Goal: Book appointment/travel/reservation

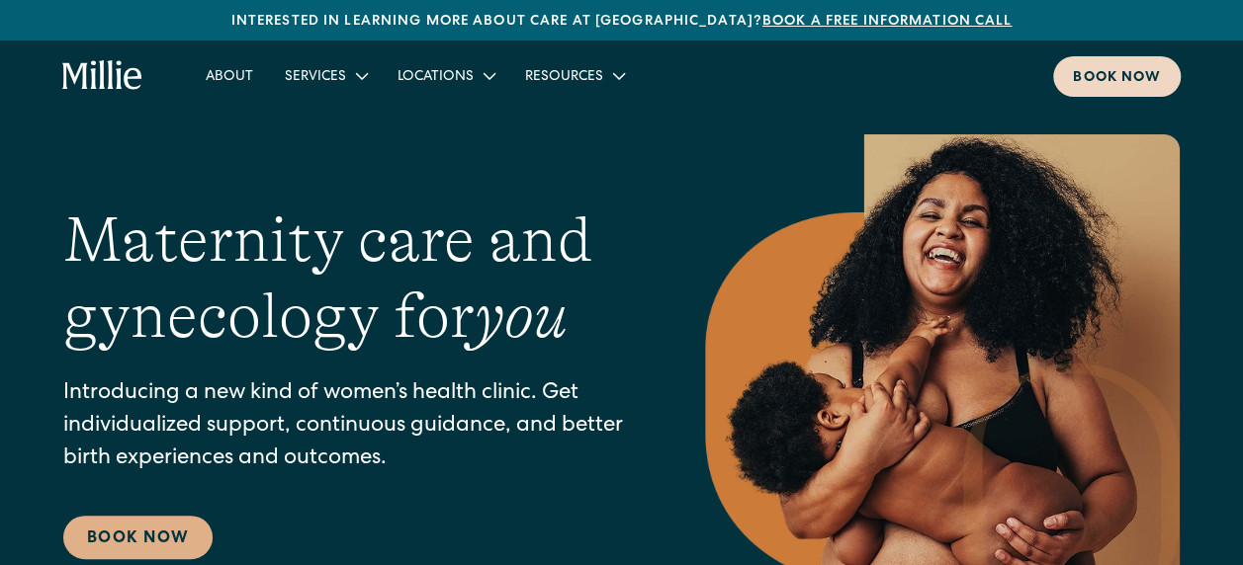
drag, startPoint x: 0, startPoint y: 0, endPoint x: 1077, endPoint y: 73, distance: 1079.0
click at [1084, 73] on div "Book now" at bounding box center [1117, 78] width 88 height 21
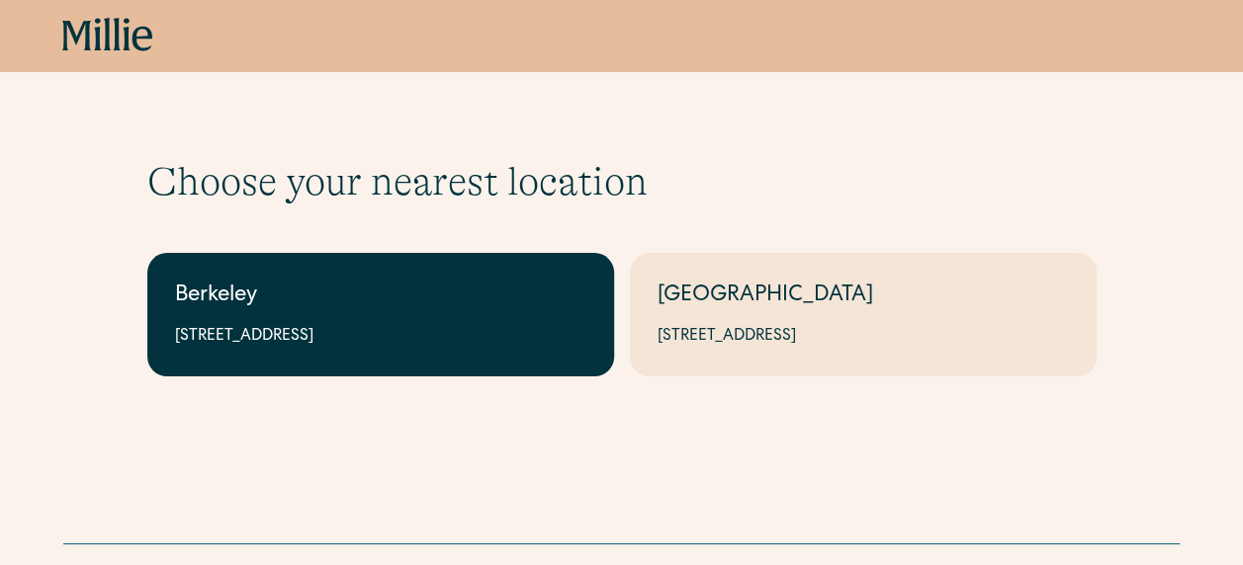
click at [266, 302] on div "Berkeley" at bounding box center [380, 297] width 411 height 33
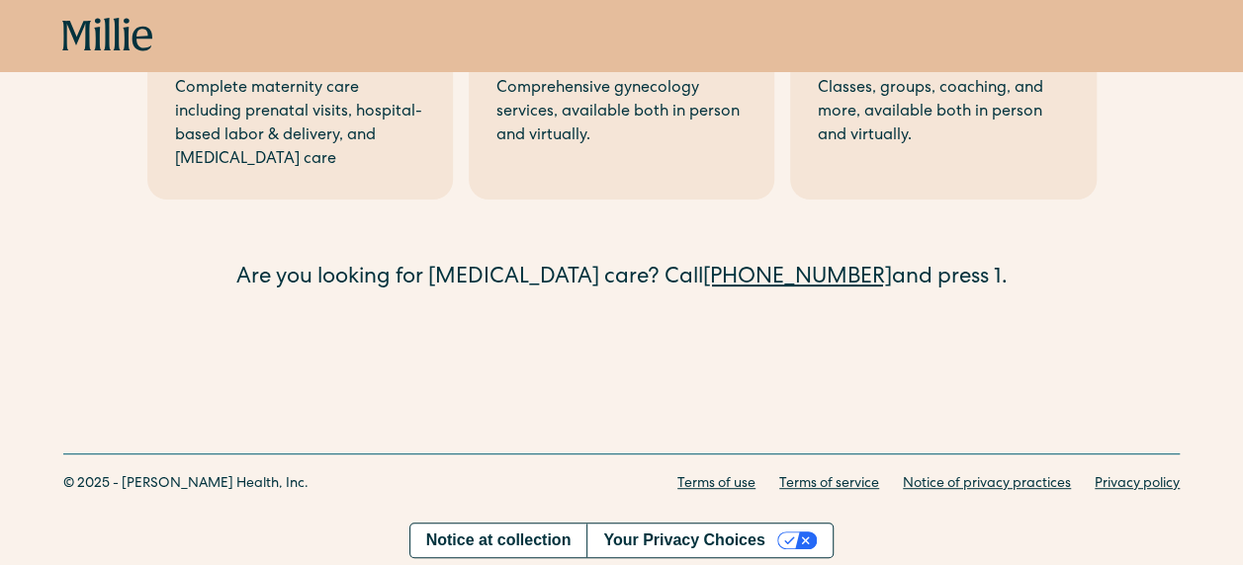
scroll to position [66, 0]
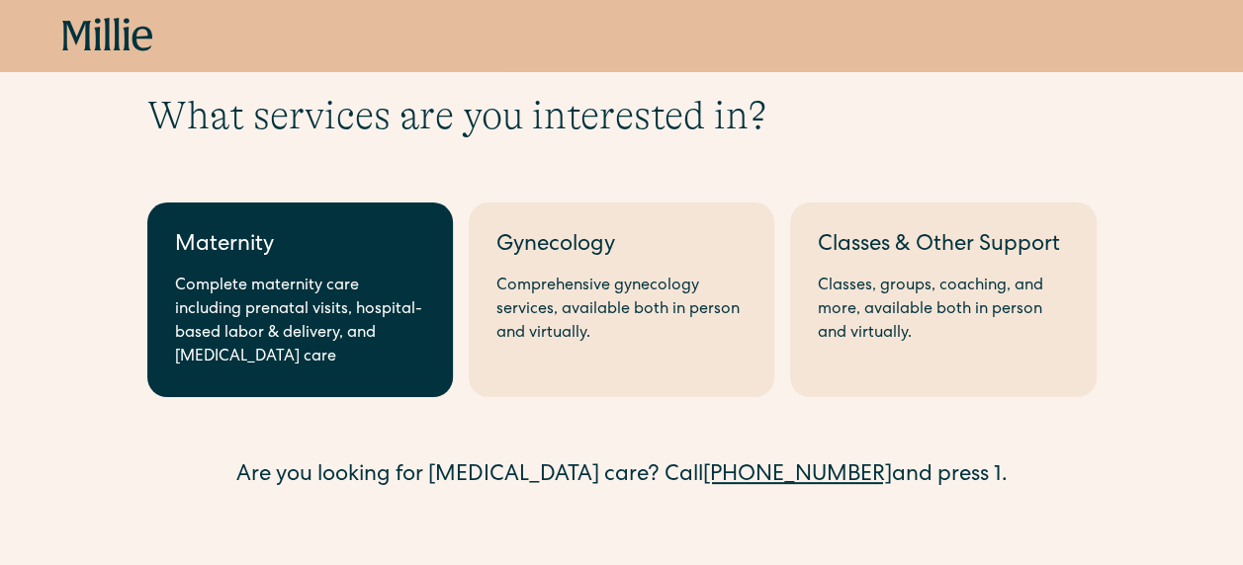
click at [350, 296] on div "Complete maternity care including prenatal visits, hospital-based labor & deliv…" at bounding box center [300, 322] width 250 height 95
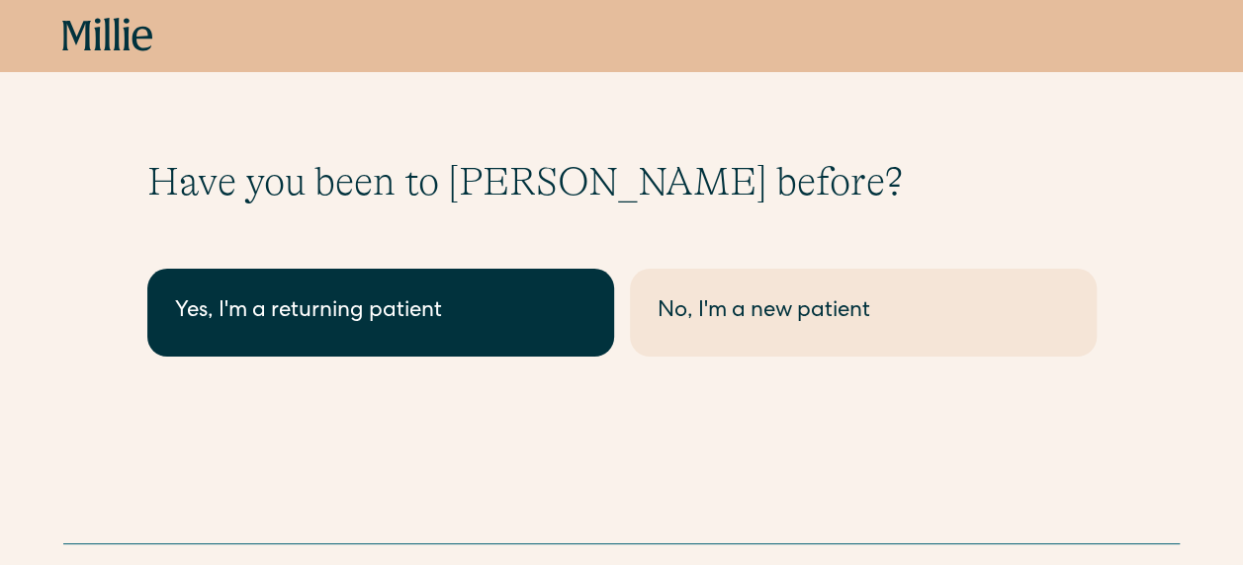
click at [354, 327] on div "Yes, I'm a returning patient" at bounding box center [380, 313] width 411 height 33
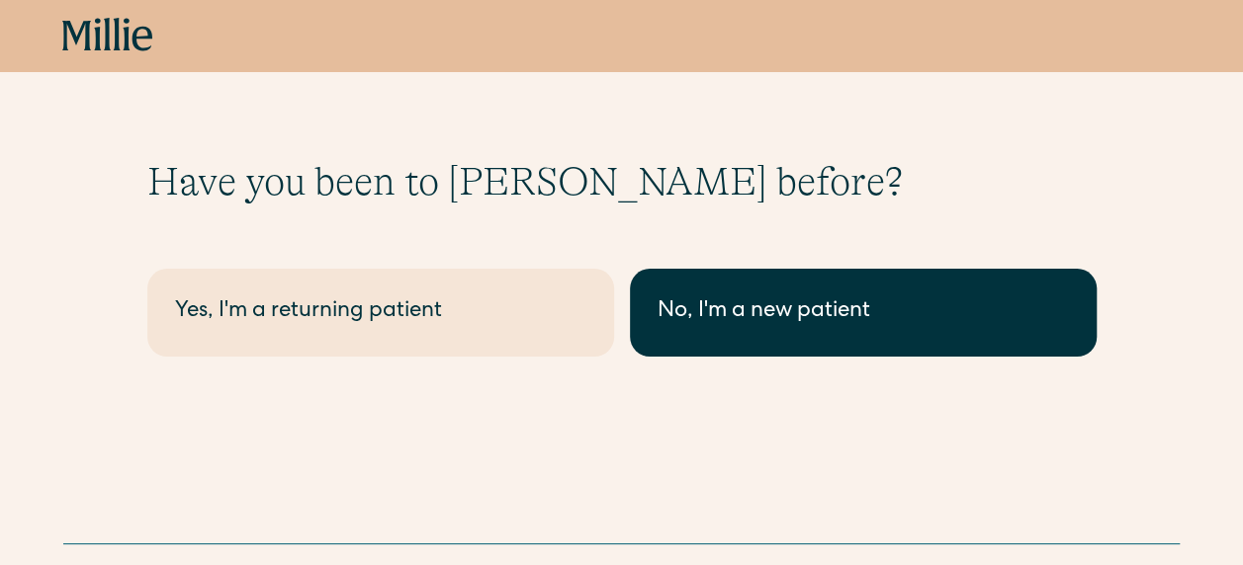
click at [864, 323] on div "No, I'm a new patient" at bounding box center [862, 313] width 411 height 33
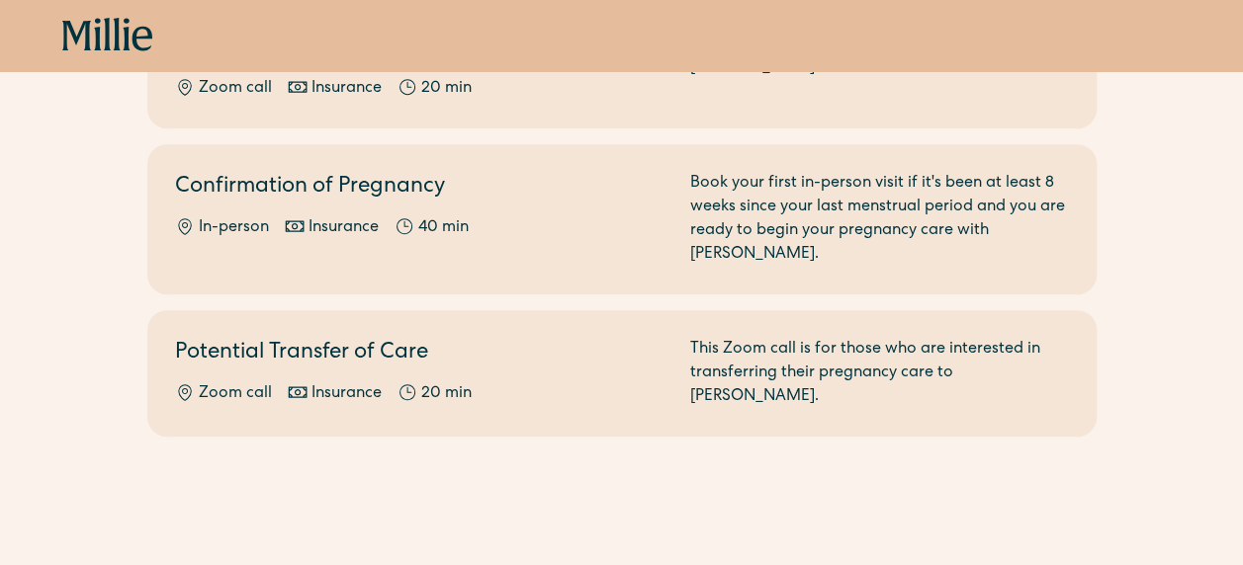
scroll to position [561, 0]
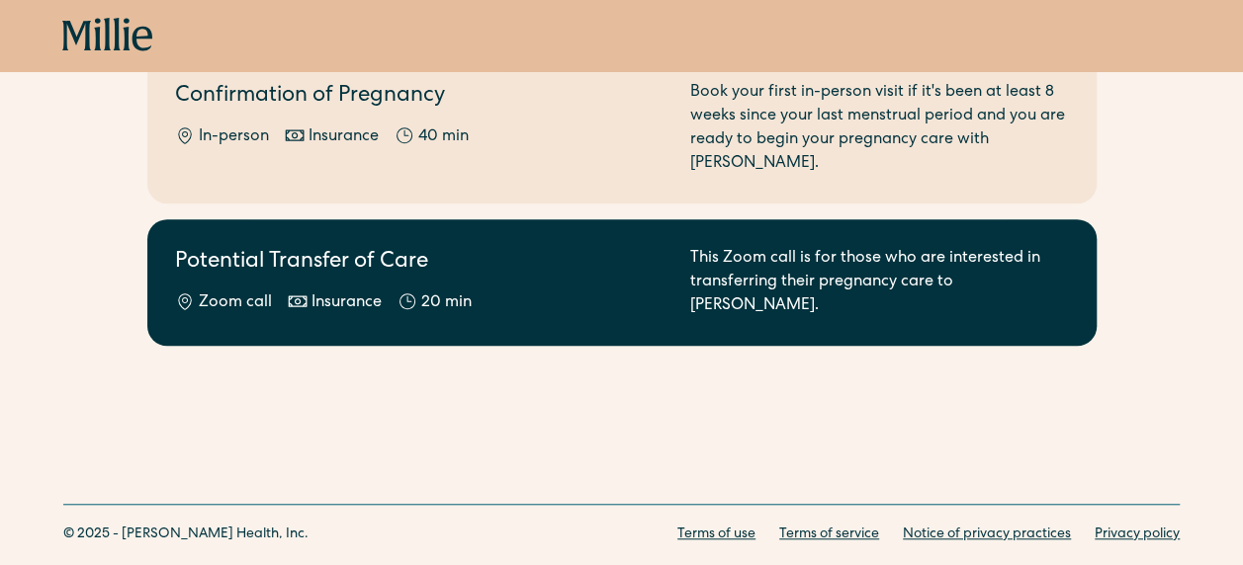
click at [482, 292] on div "Zoom call Insurance 20 min" at bounding box center [420, 304] width 491 height 24
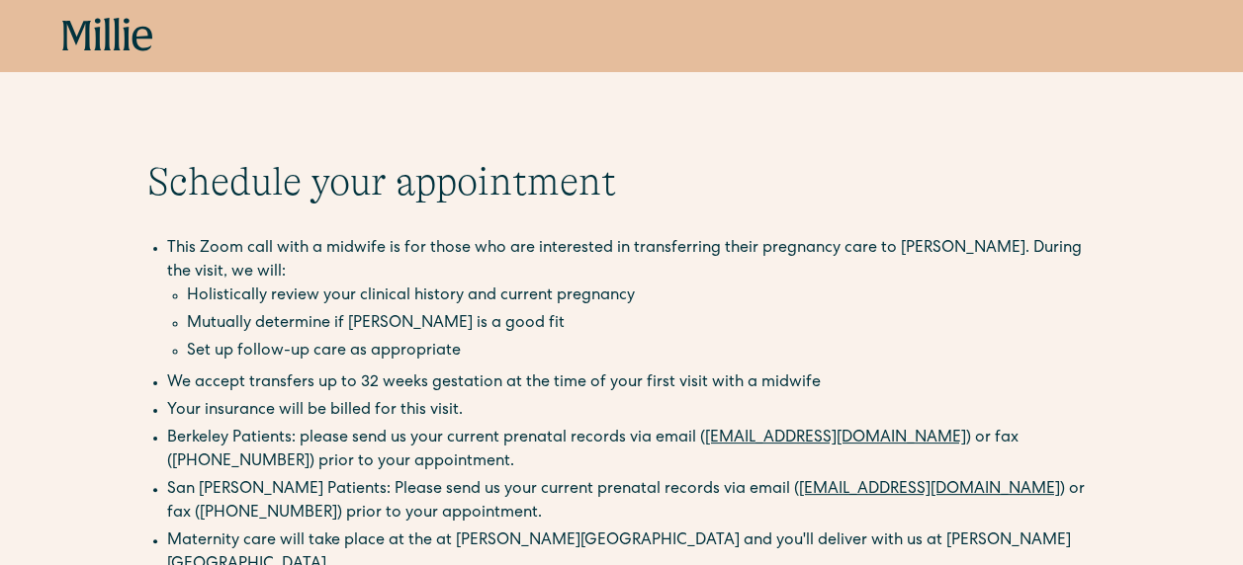
click at [653, 250] on li "This Zoom call with a midwife is for those who are interested in transferring t…" at bounding box center [631, 302] width 929 height 130
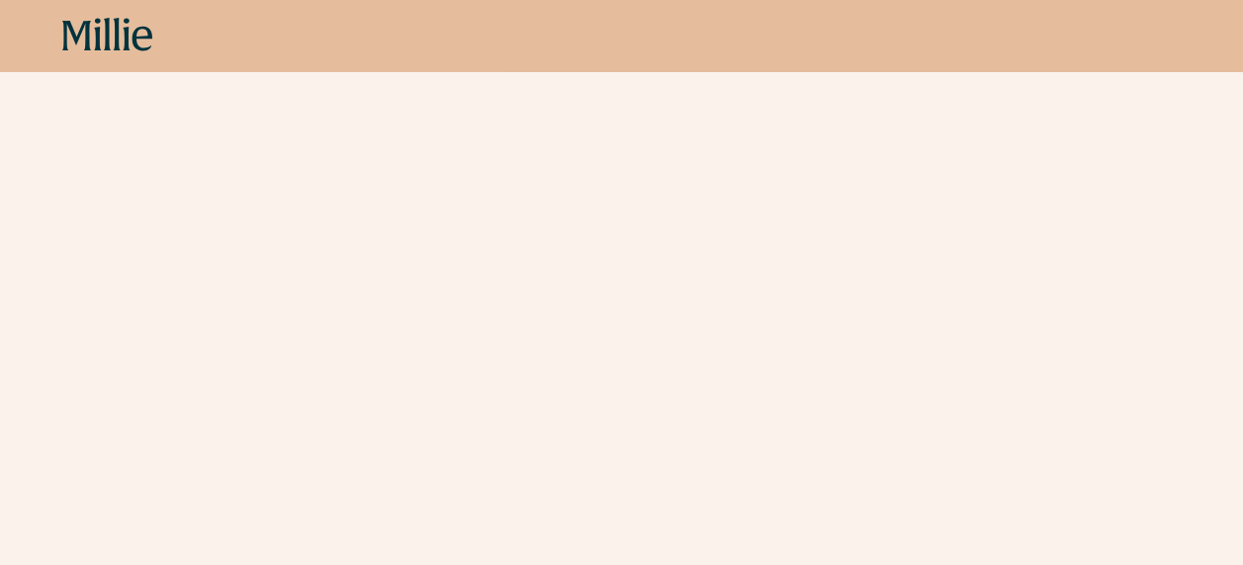
scroll to position [692, 0]
